Goal: Task Accomplishment & Management: Manage account settings

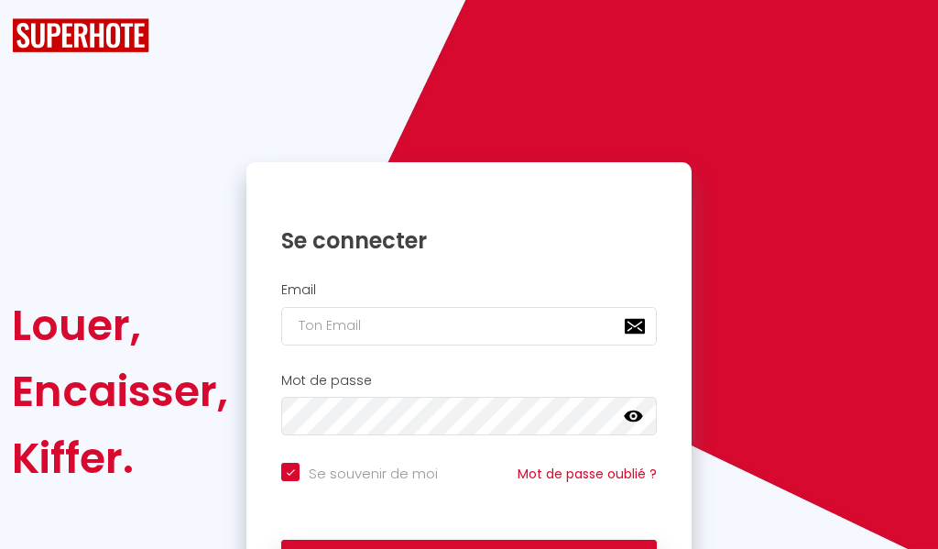
checkbox input "true"
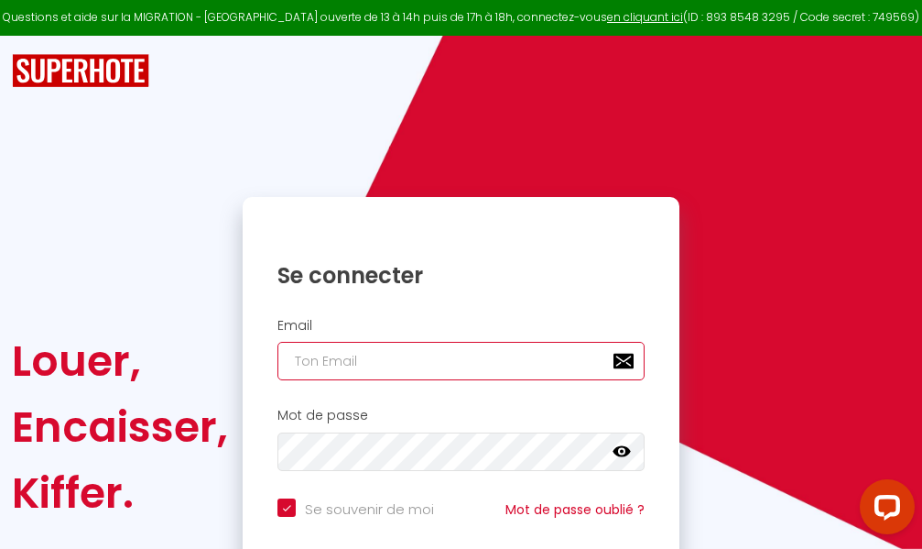
click at [520, 363] on input "email" at bounding box center [461, 361] width 367 height 38
type input "m"
checkbox input "true"
type input "ma"
checkbox input "true"
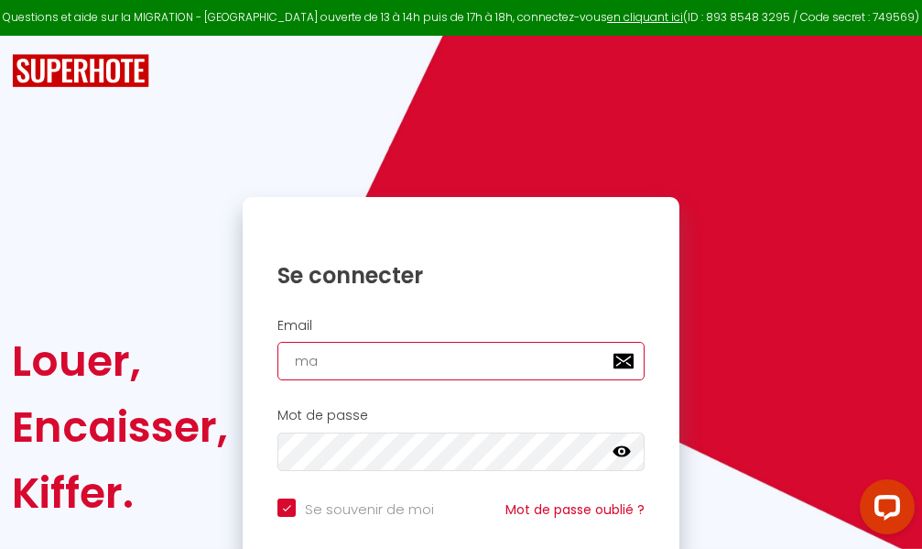
type input "mar"
checkbox input "true"
type input "marc"
checkbox input "true"
type input "marcd"
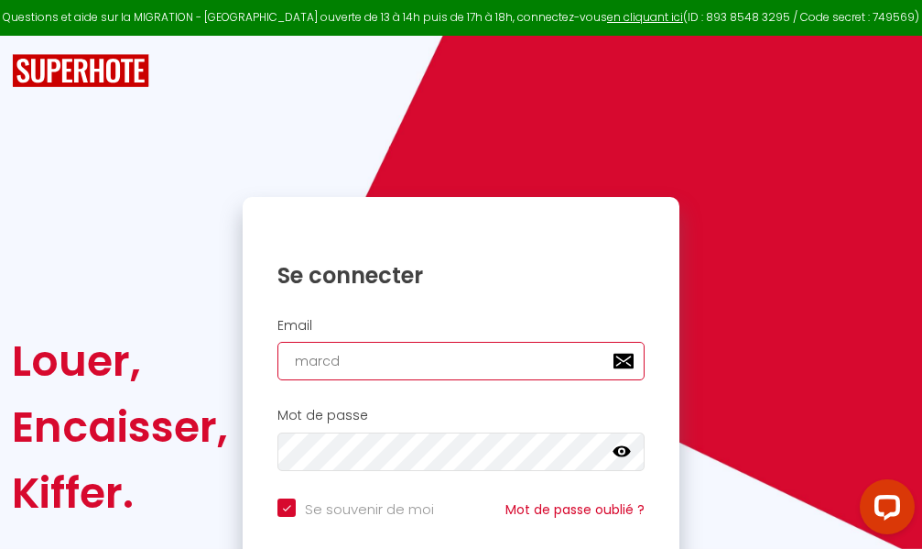
checkbox input "true"
type input "marcdp"
checkbox input "true"
type input "marcdpo"
checkbox input "true"
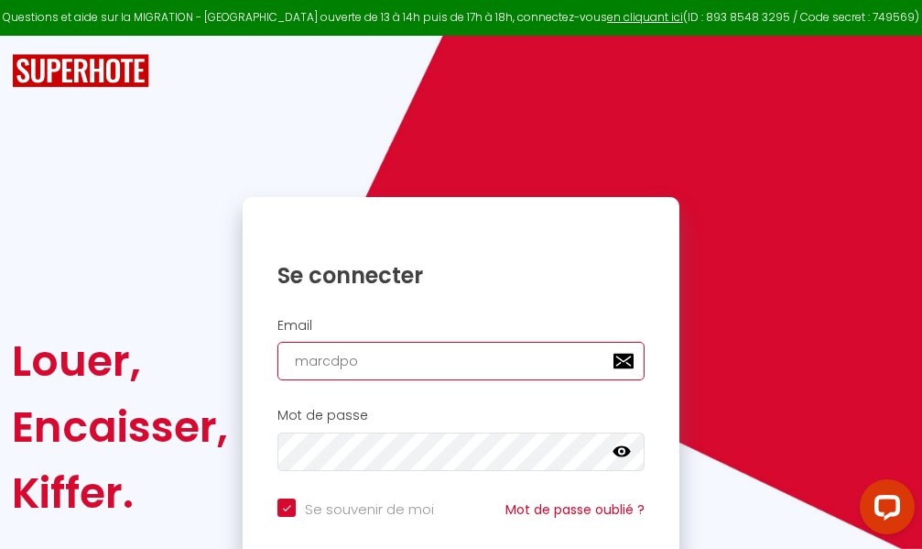
type input "marcdpoz"
checkbox input "true"
type input "marcdpoz."
checkbox input "true"
type input "marcdpoz.l"
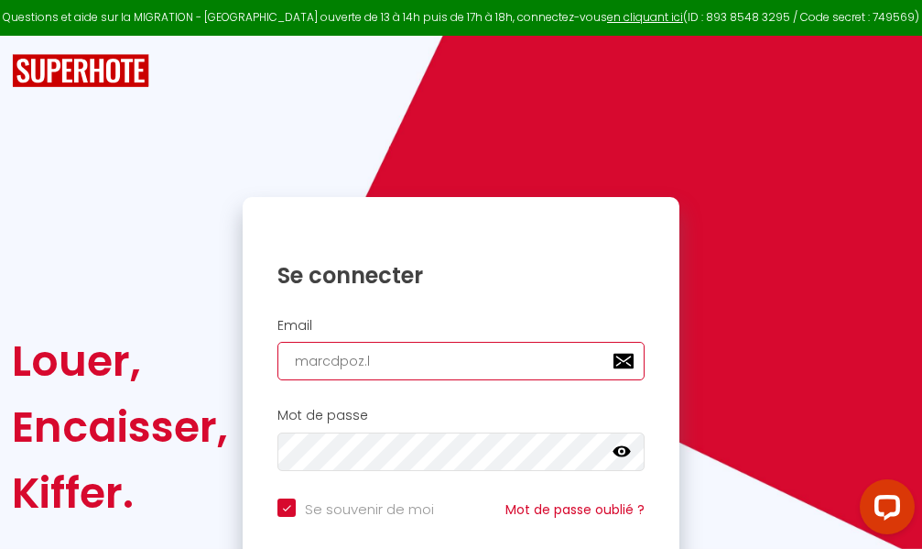
checkbox input "true"
type input "marcdpoz.lo"
checkbox input "true"
type input "marcdpoz.loc"
checkbox input "true"
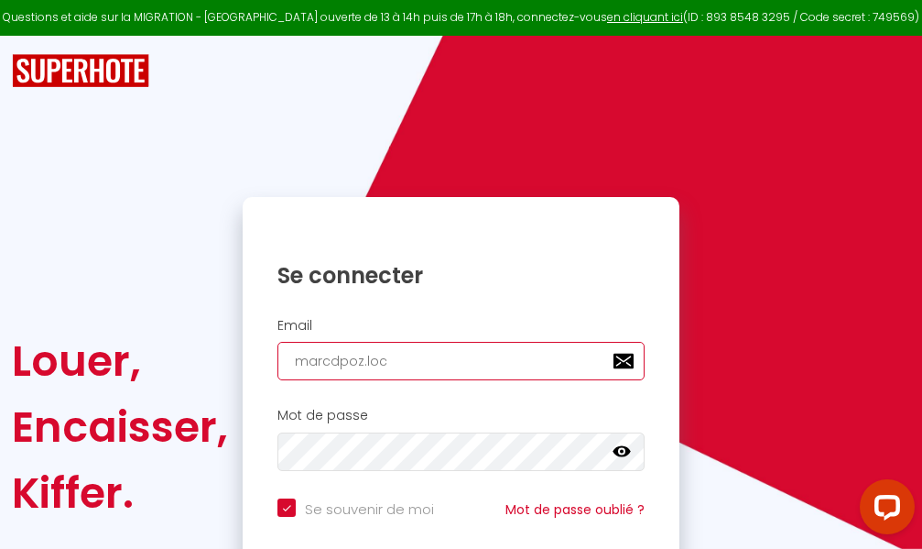
type input "marcdpoz.loca"
checkbox input "true"
type input "marcdpoz.locat"
checkbox input "true"
type input "marcdpoz.locati"
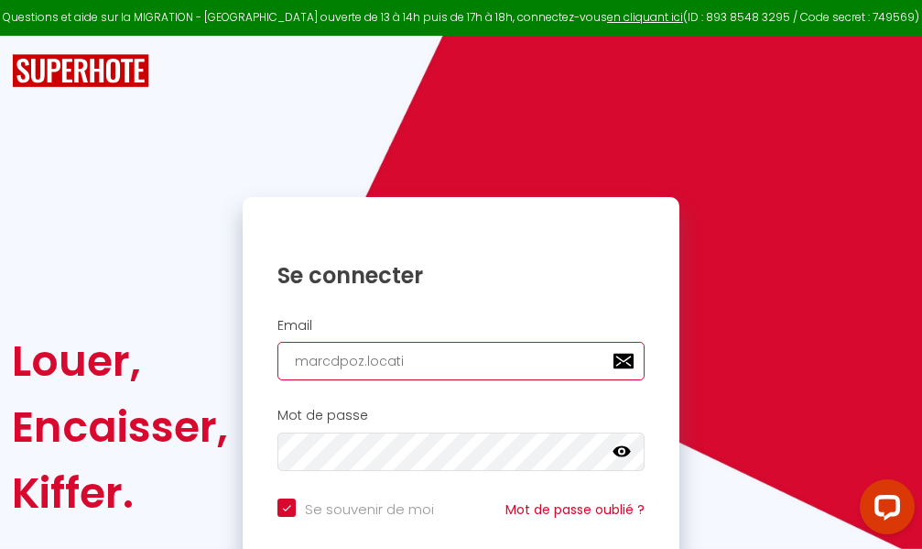
checkbox input "true"
type input "marcdpoz.locatio"
checkbox input "true"
type input "marcdpoz.location"
checkbox input "true"
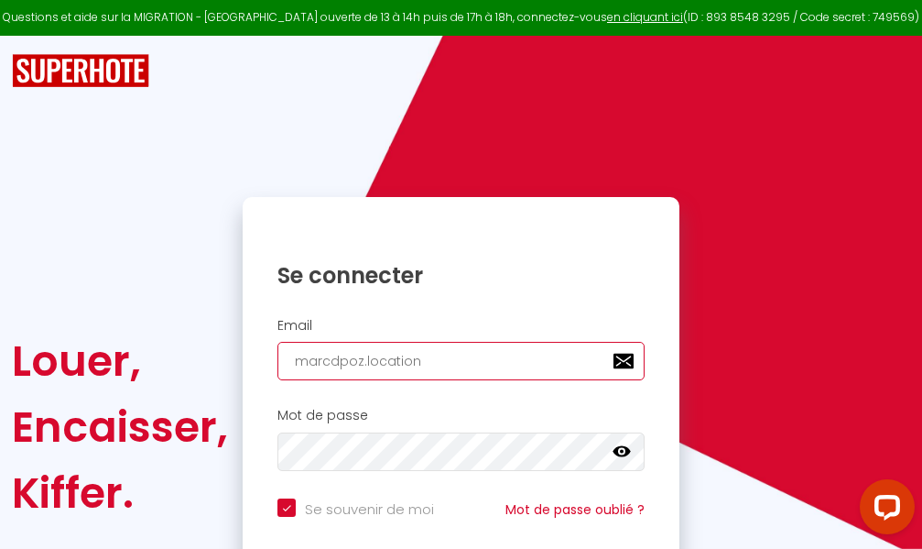
type input "marcdpoz.location@"
checkbox input "true"
type input "marcdpoz.location@g"
checkbox input "true"
type input "marcdpoz.location@gm"
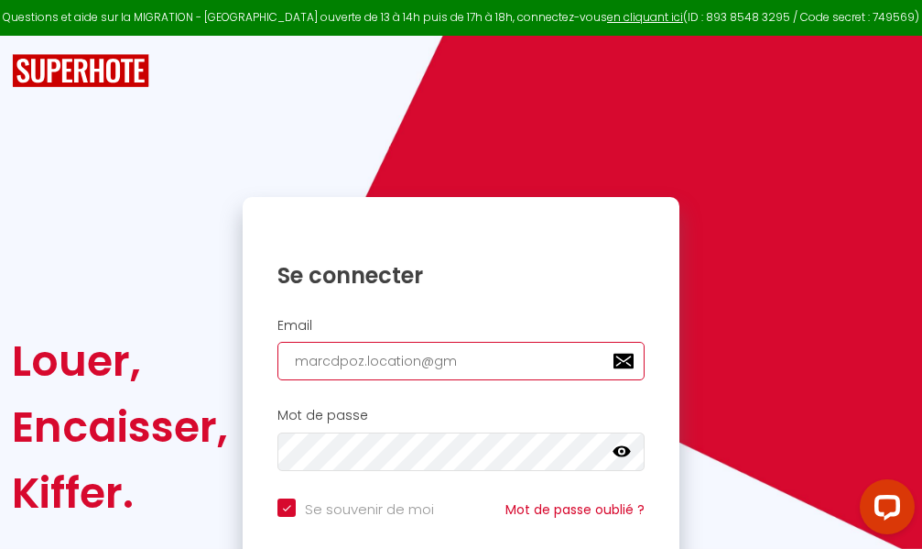
checkbox input "true"
type input "marcdpoz.location@gma"
checkbox input "true"
type input "marcdpoz.location@gmai"
checkbox input "true"
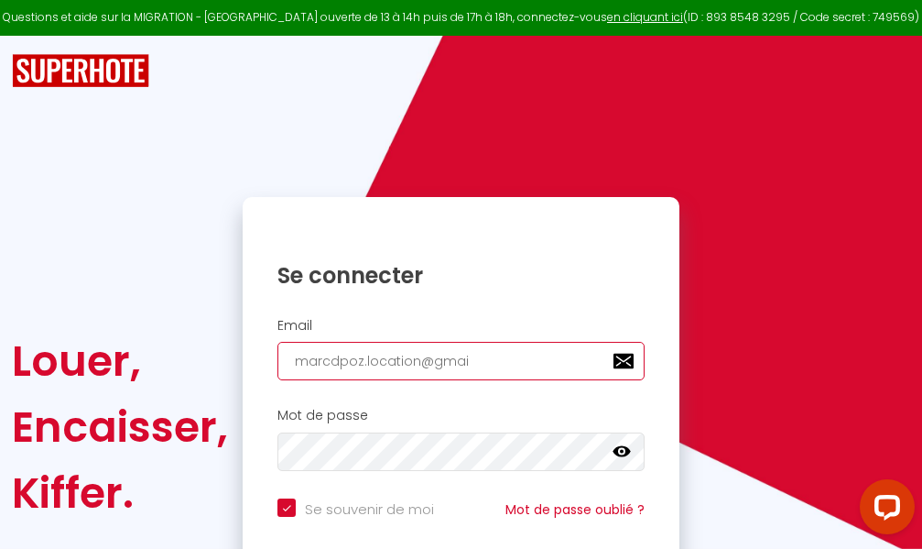
type input "[EMAIL_ADDRESS]"
checkbox input "true"
type input "[EMAIL_ADDRESS]."
checkbox input "true"
type input "marcdpoz.location@gmail.c"
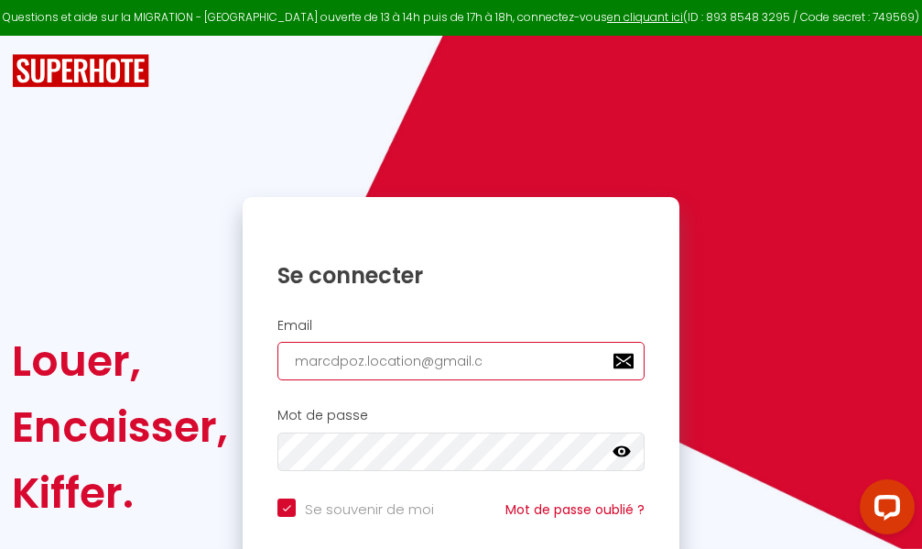
checkbox input "true"
type input "[EMAIL_ADDRESS][DOMAIN_NAME]"
checkbox input "true"
type input "[EMAIL_ADDRESS][DOMAIN_NAME]"
checkbox input "true"
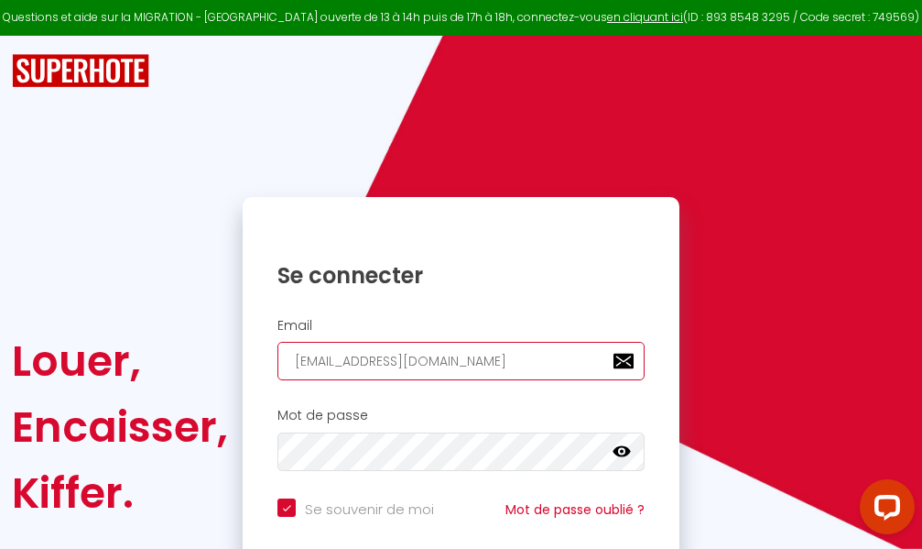
type input "[EMAIL_ADDRESS][DOMAIN_NAME]"
